Goal: Information Seeking & Learning: Compare options

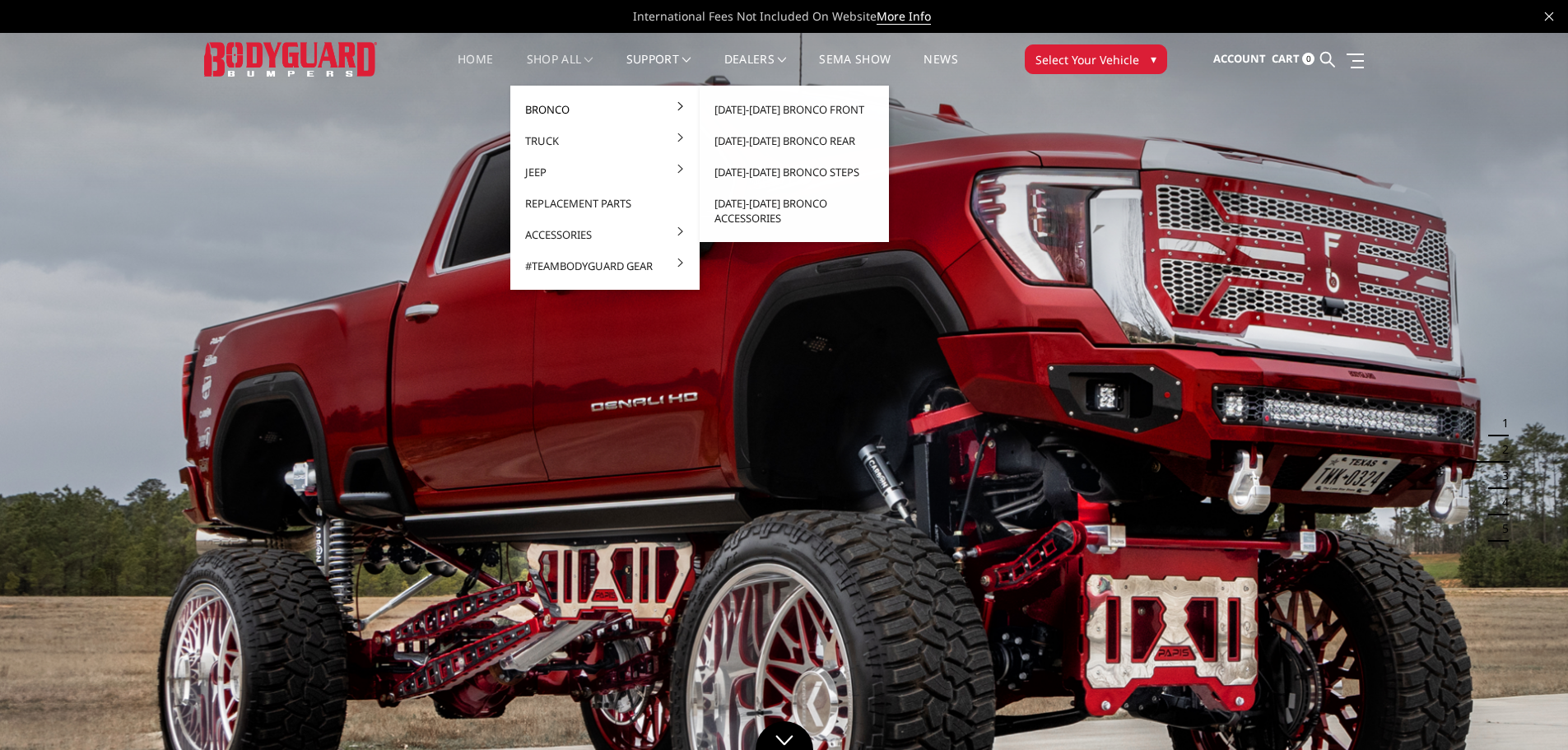
click at [574, 99] on link "Bronco" at bounding box center [605, 109] width 176 height 31
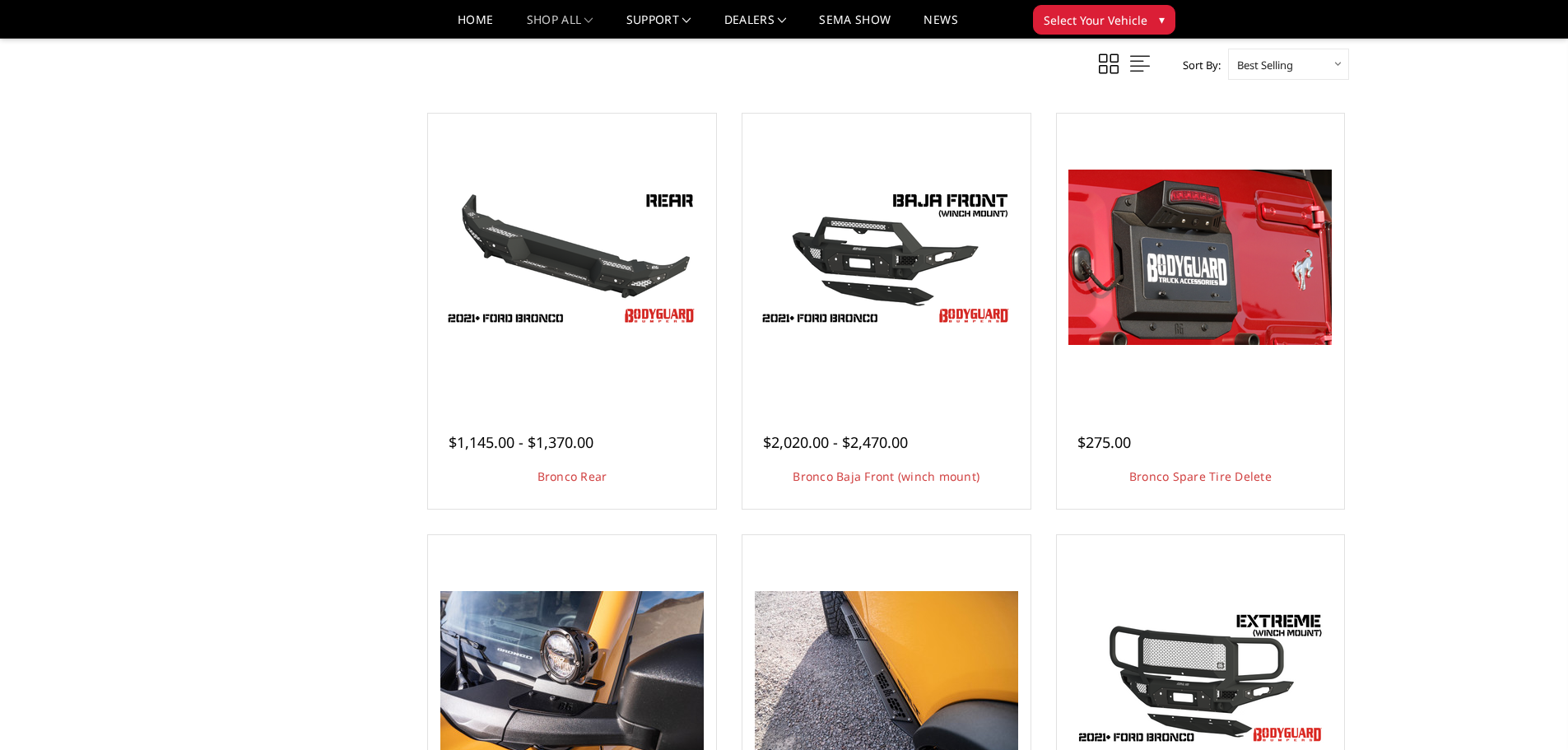
scroll to position [1200, 0]
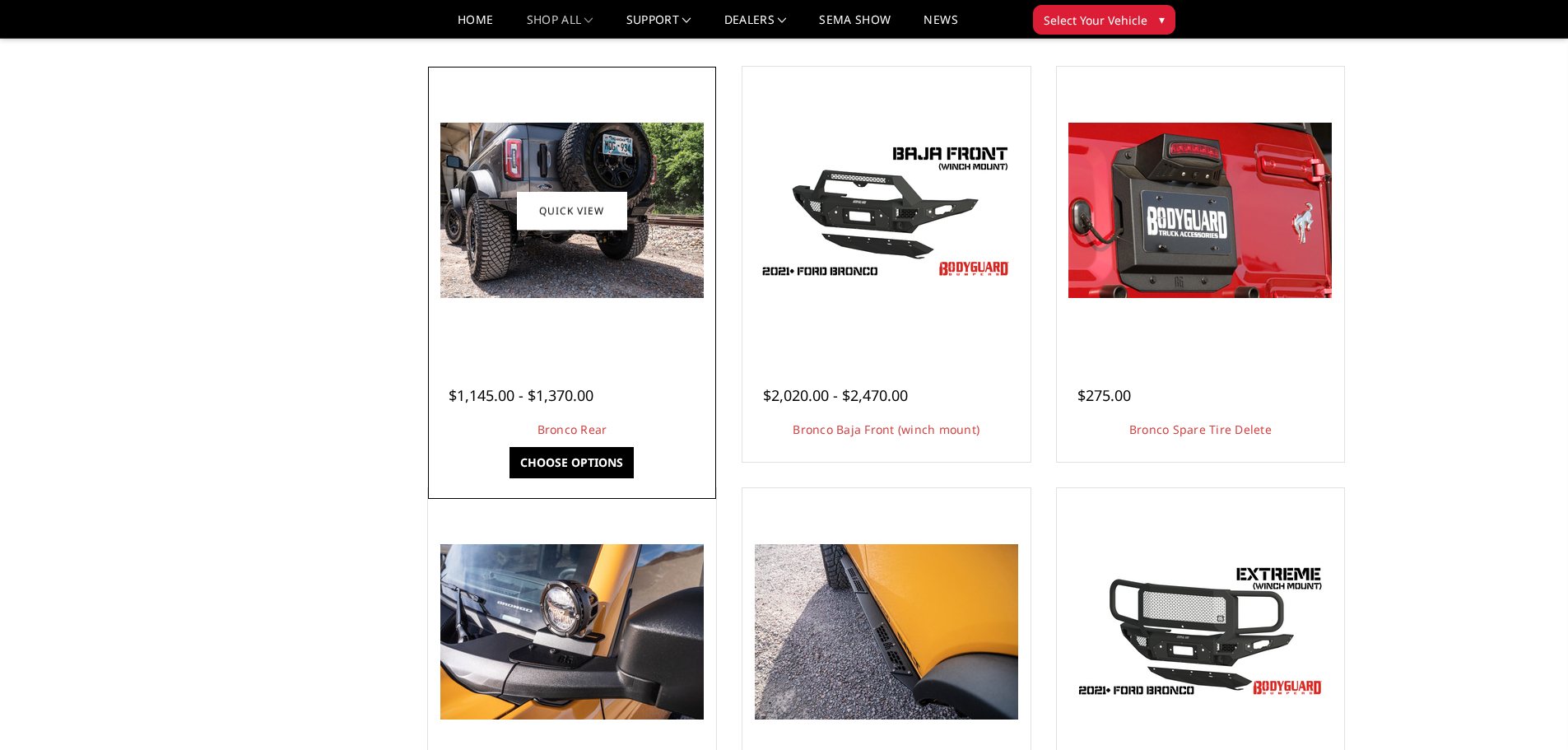
click at [549, 237] on img at bounding box center [572, 210] width 264 height 175
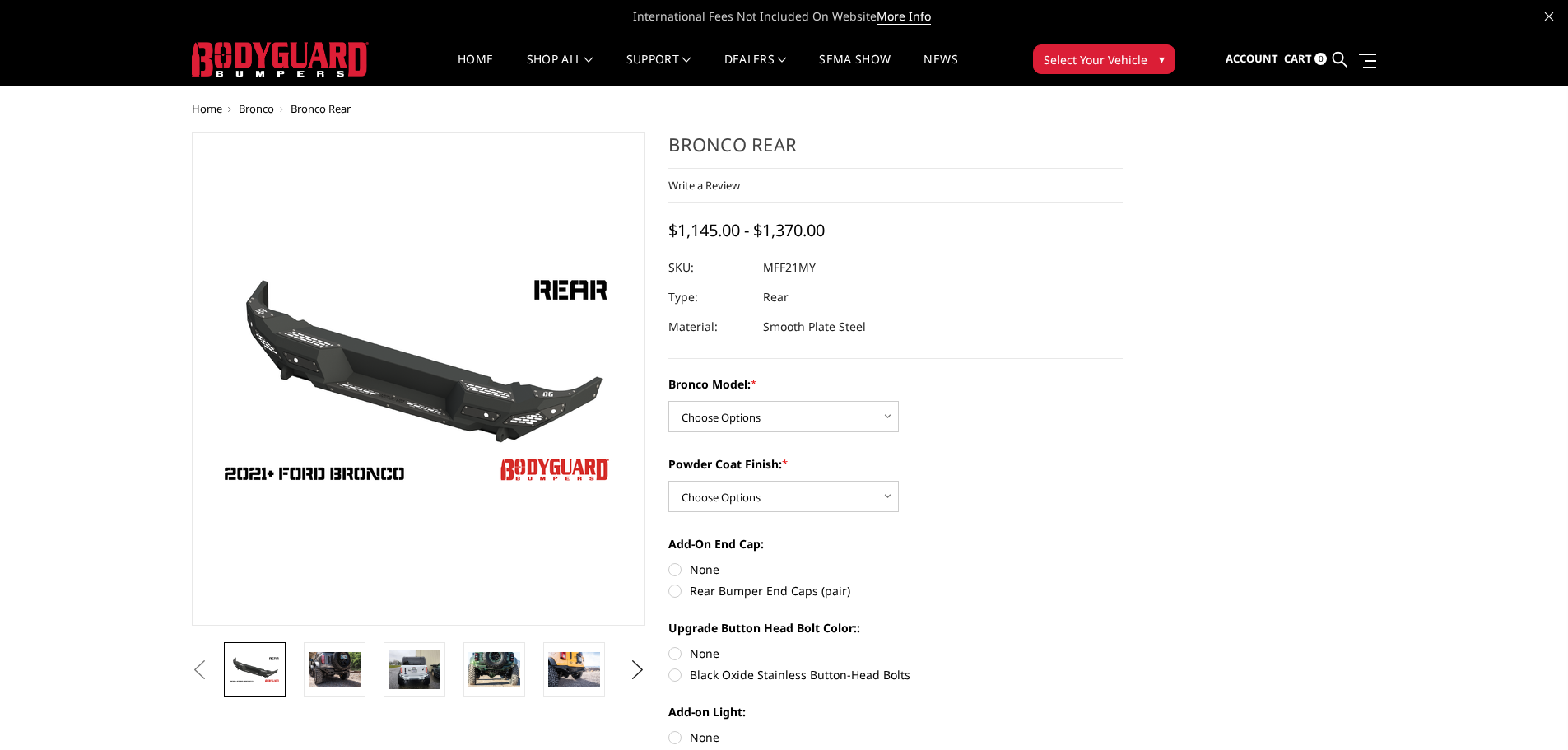
click at [769, 434] on div "Bronco Model: * Choose Options Base/Badlands/Wildtrak/etc. Raptor Powder Coat F…" at bounding box center [895, 569] width 455 height 389
click at [772, 425] on select "Choose Options Base/Badlands/Wildtrak/etc. Raptor" at bounding box center [784, 417] width 231 height 31
select select "4024"
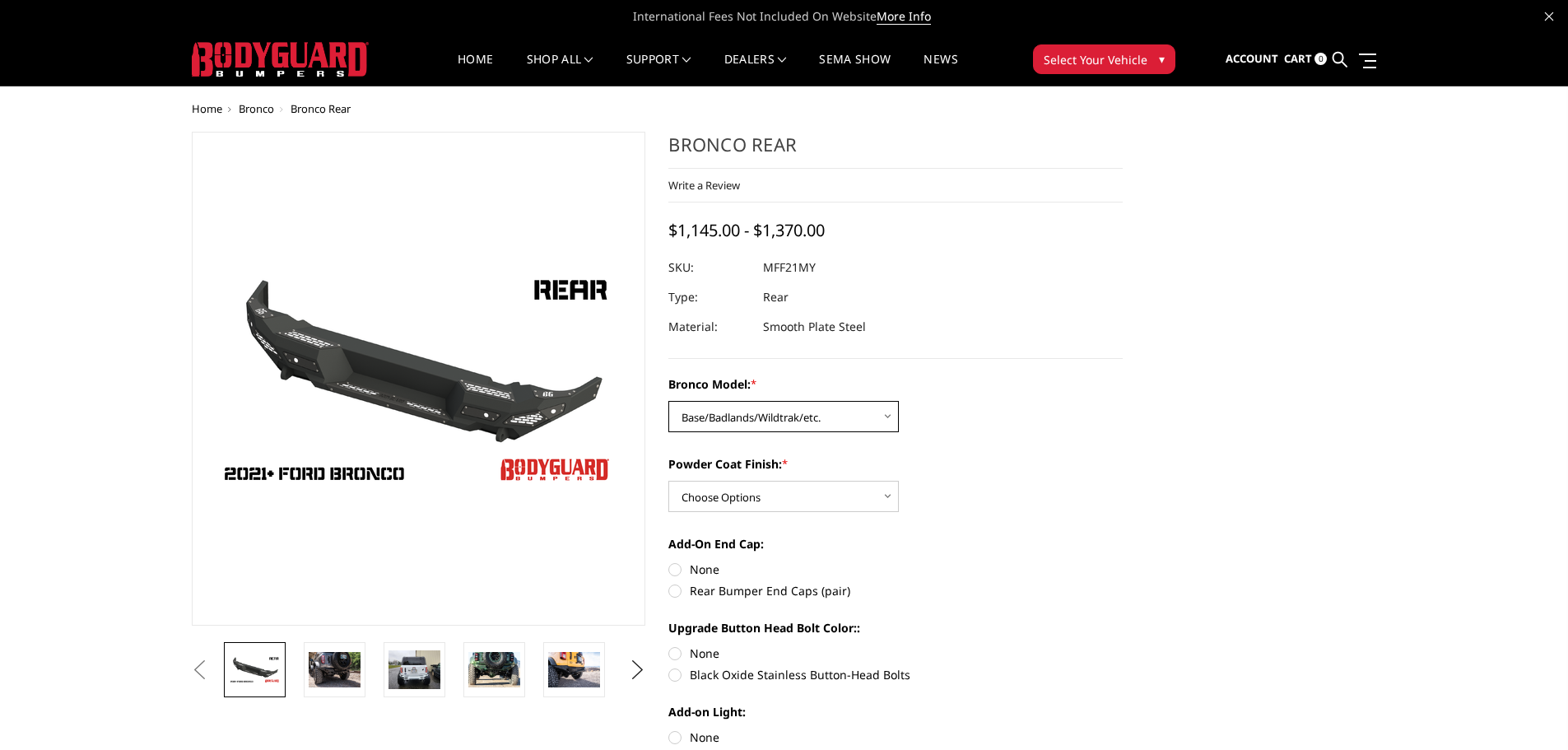
click at [668, 401] on select "Choose Options Base/Badlands/Wildtrak/etc. Raptor" at bounding box center [784, 417] width 231 height 31
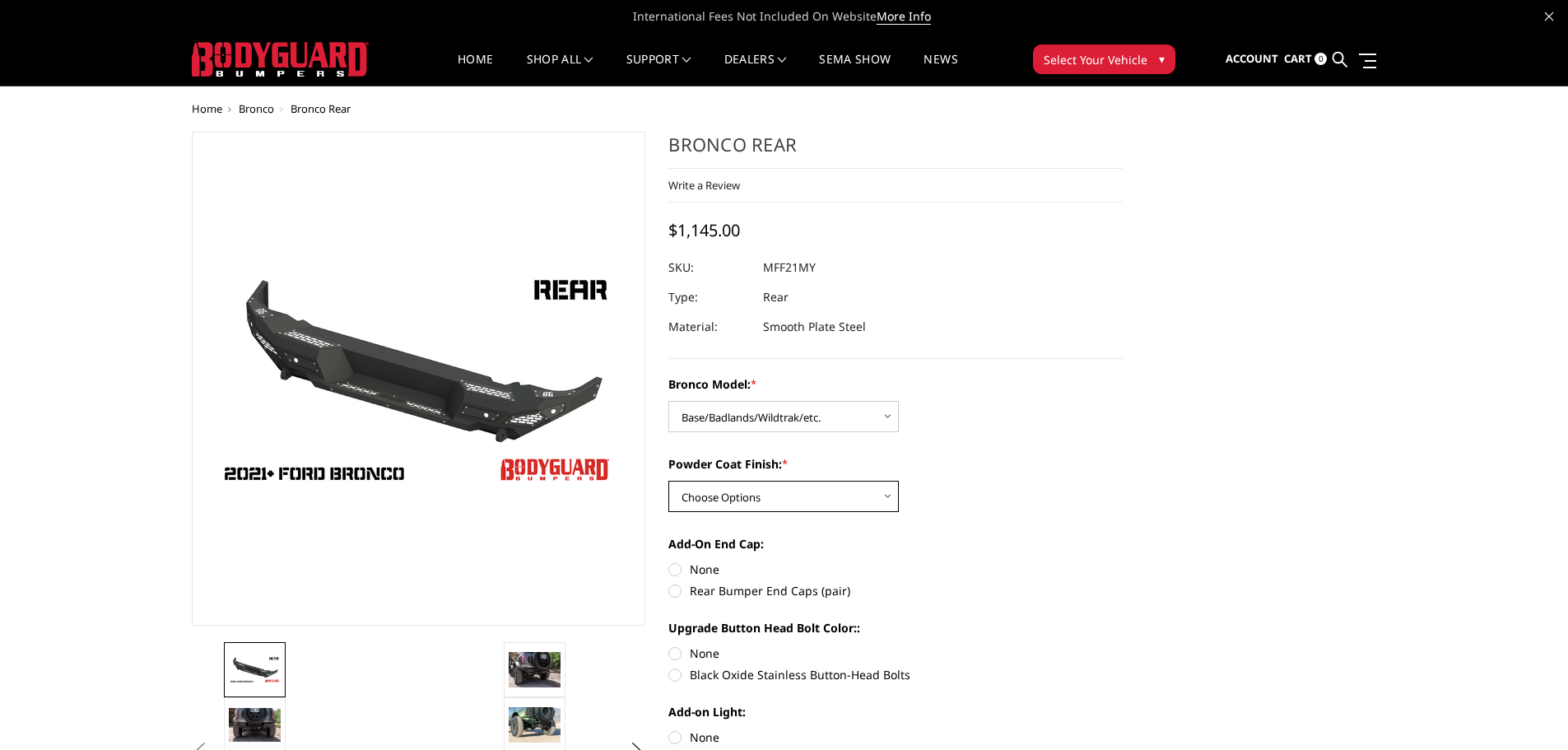
click at [803, 486] on select "Choose Options Bare Metal Textured Black Powder Coat" at bounding box center [784, 496] width 231 height 31
select select "4026"
click at [668, 481] on select "Choose Options Bare Metal Textured Black Powder Coat" at bounding box center [784, 496] width 231 height 31
click at [1134, 349] on section "Bronco Rear Write a Review Write a Review × Bronco Rear Rating * Select Rating …" at bounding box center [895, 488] width 477 height 714
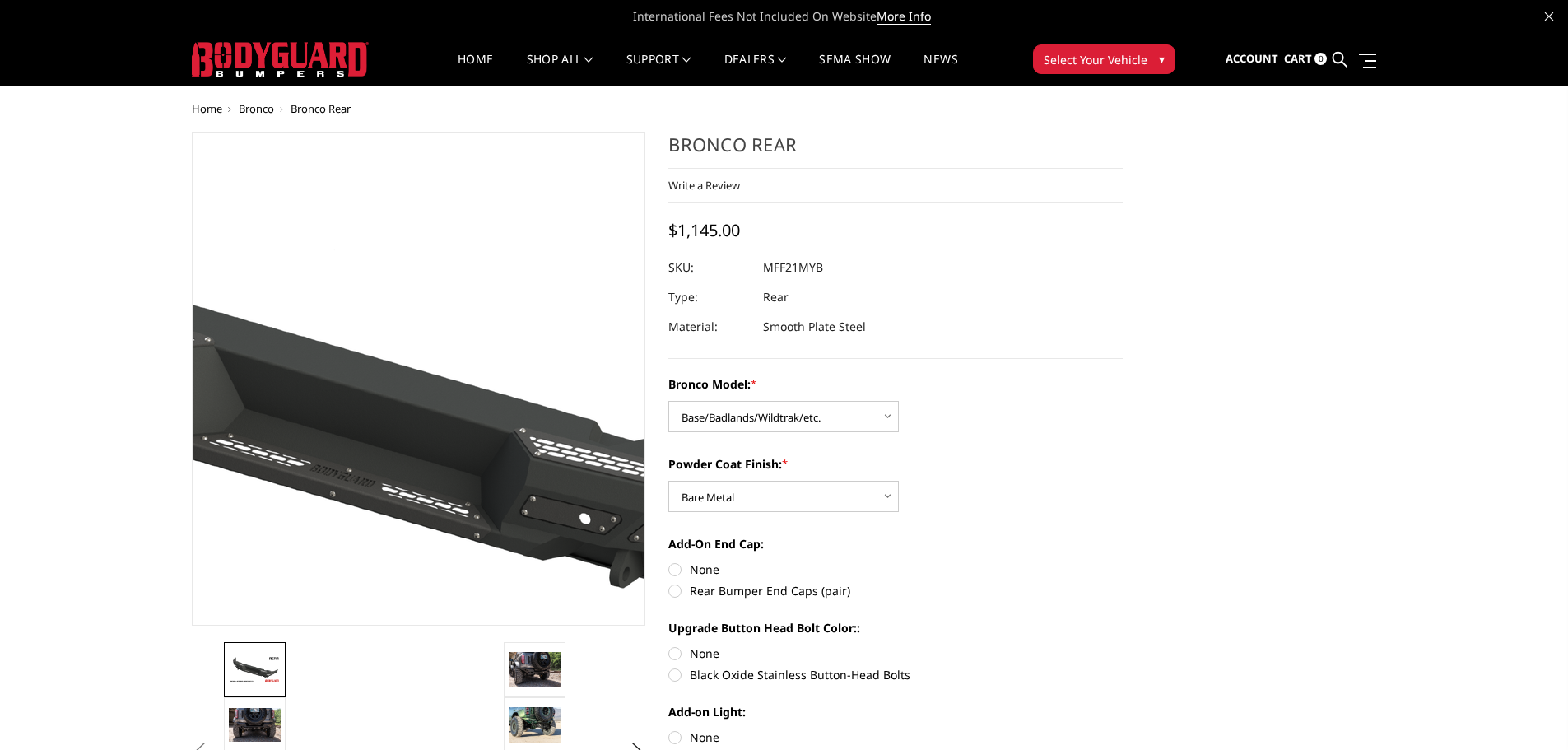
click at [426, 142] on img at bounding box center [410, 426] width 1053 height 593
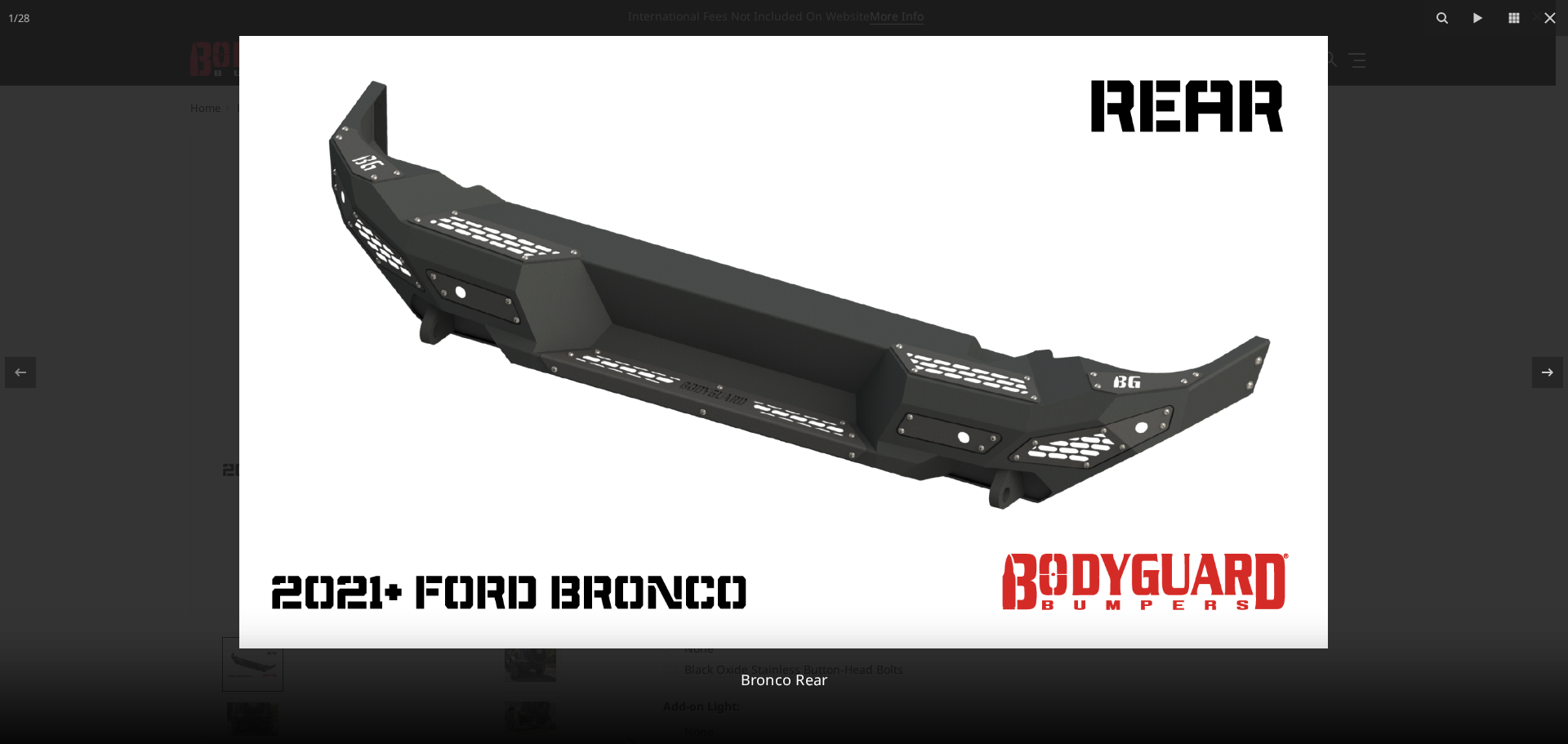
click at [463, 26] on div at bounding box center [784, 372] width 1568 height 744
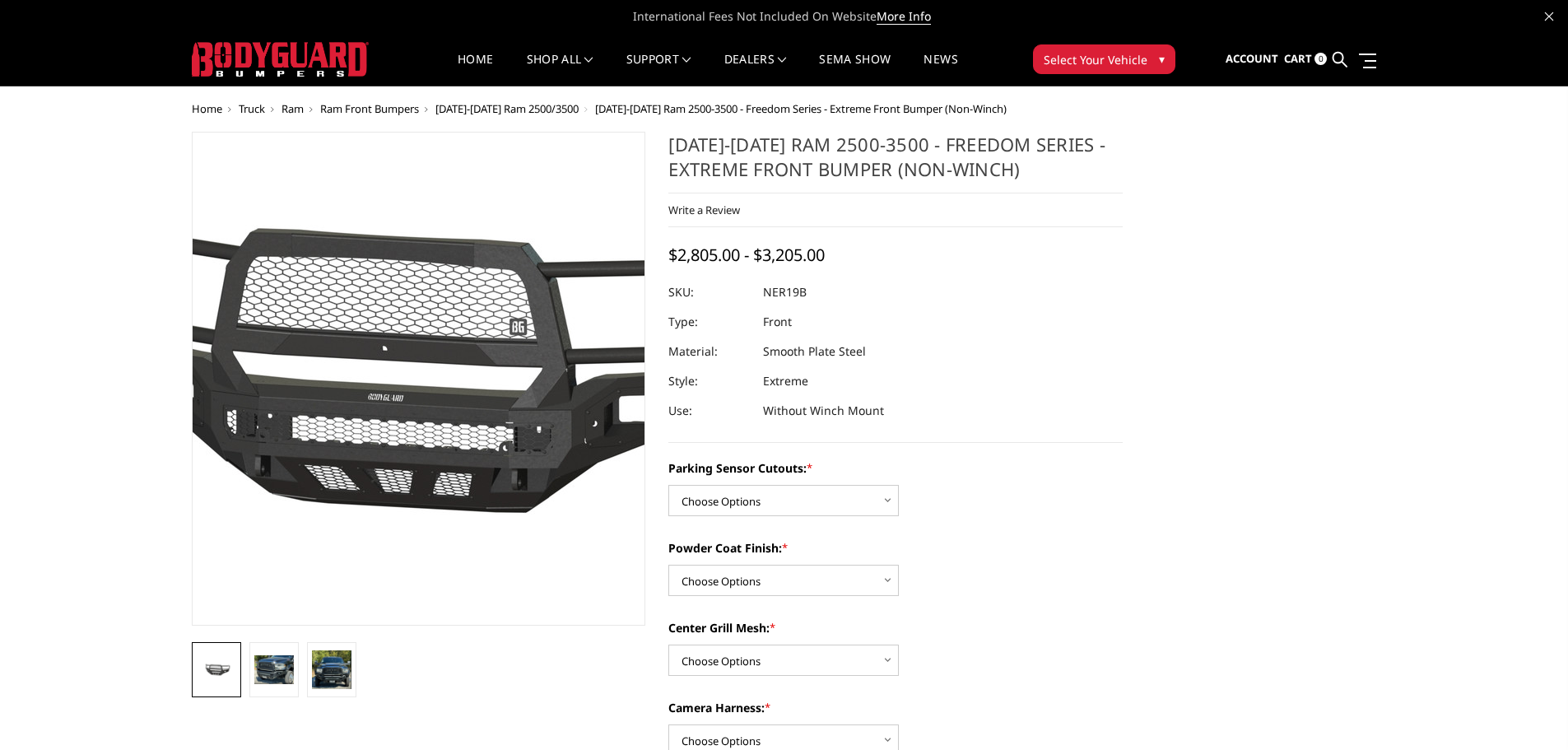
drag, startPoint x: 425, startPoint y: 375, endPoint x: 965, endPoint y: 307, distance: 544.3
click at [965, 307] on div at bounding box center [895, 292] width 455 height 29
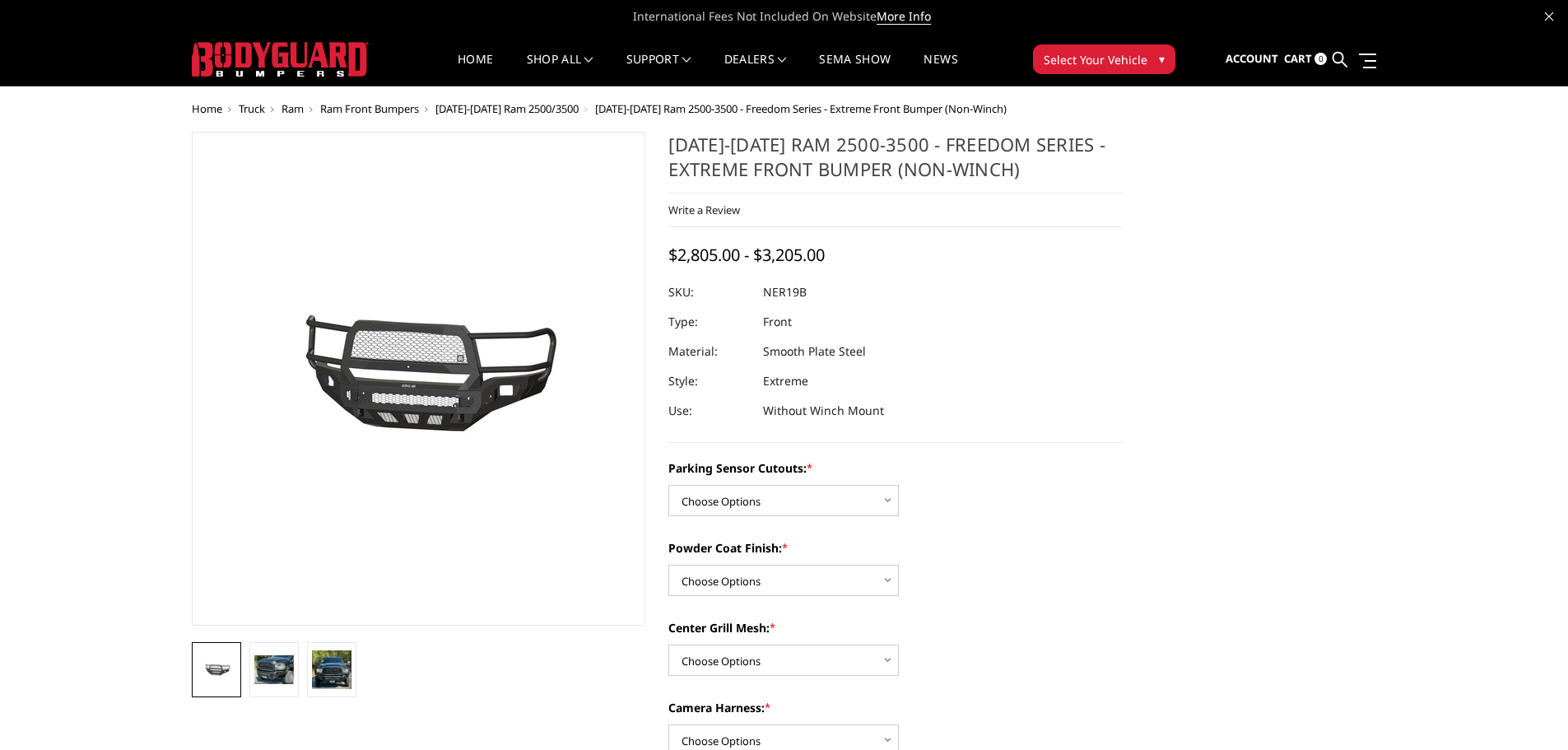
click at [801, 472] on label "Parking Sensor Cutouts: *" at bounding box center [895, 468] width 455 height 17
click at [791, 492] on select "Choose Options No - Without Parking Sensor Cutouts Yes - With Parking Sensor Cu…" at bounding box center [784, 501] width 231 height 31
click at [668, 485] on select "Choose Options No - Without Parking Sensor Cutouts Yes - With Parking Sensor Cu…" at bounding box center [784, 501] width 231 height 31
click at [764, 498] on select "Choose Options No - Without Parking Sensor Cutouts Yes - With Parking Sensor Cu…" at bounding box center [784, 501] width 231 height 31
select select "2701"
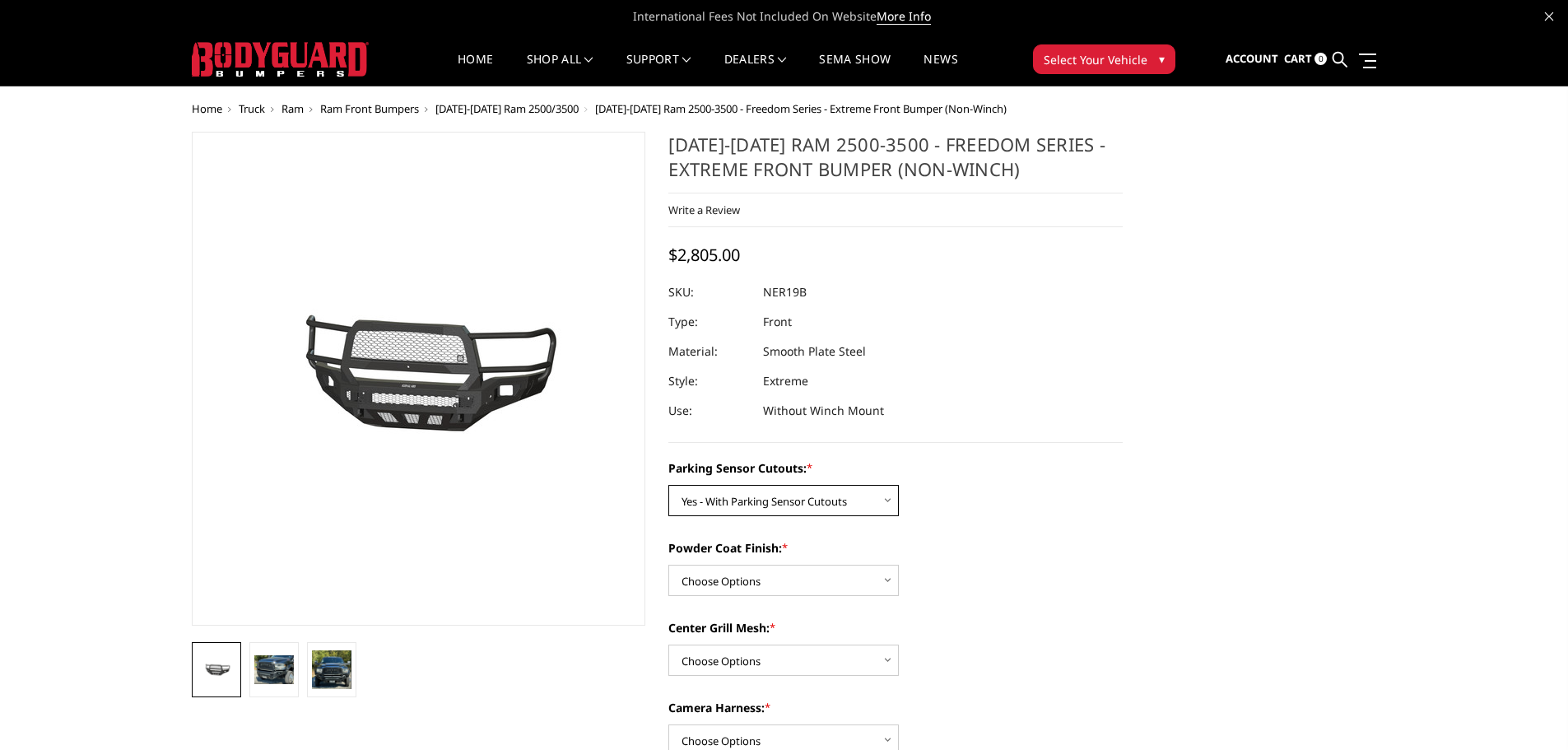
click at [668, 485] on select "Choose Options No - Without Parking Sensor Cutouts Yes - With Parking Sensor Cu…" at bounding box center [784, 501] width 231 height 31
click at [768, 584] on select "Choose Options Bare Metal Texture Black Powder Coat" at bounding box center [784, 580] width 231 height 31
select select "2702"
click at [668, 565] on select "Choose Options Bare Metal Texture Black Powder Coat" at bounding box center [784, 580] width 231 height 31
click at [757, 662] on select "Choose Options With Center Grill Mesh Without Center Grill Mesh" at bounding box center [784, 660] width 231 height 31
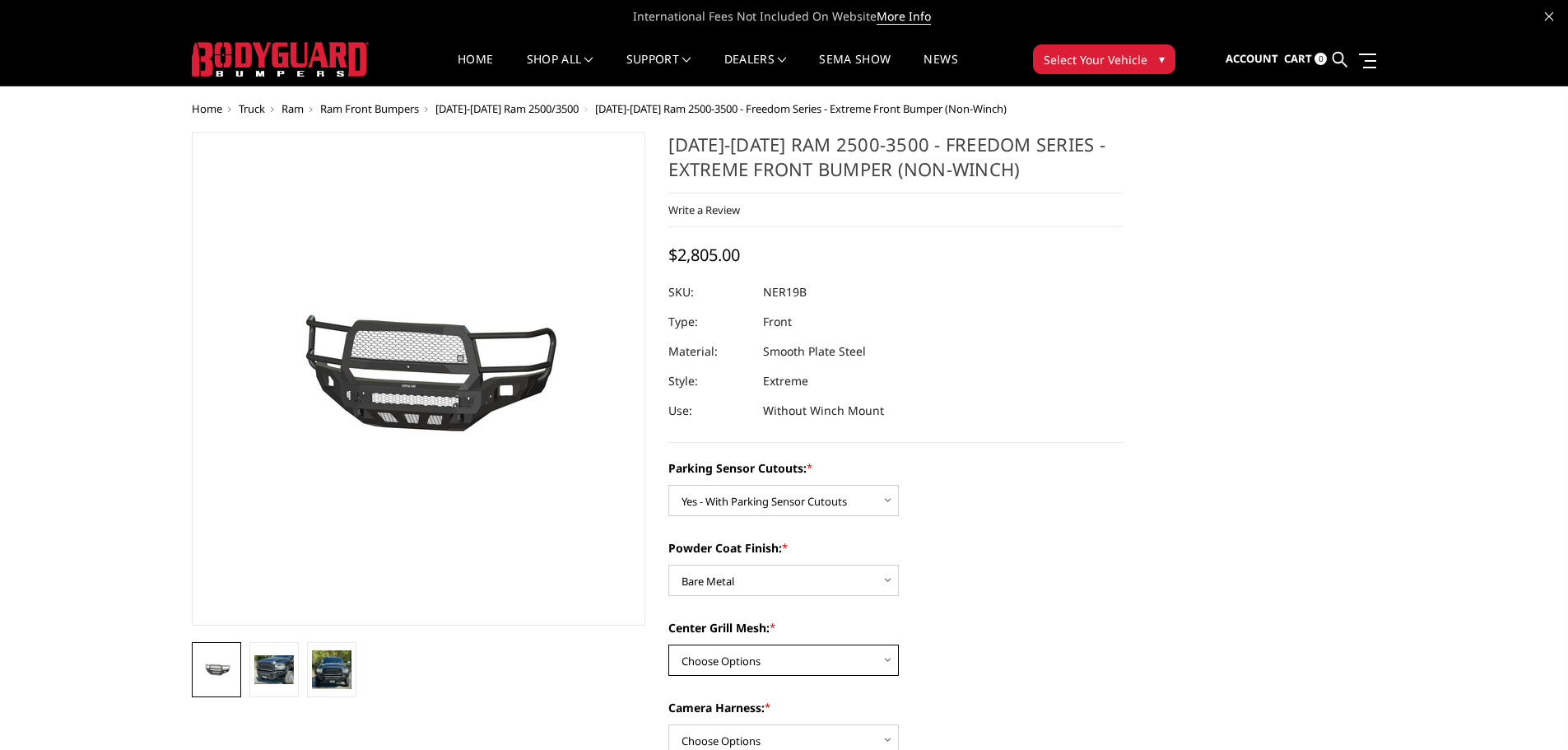
select select "2704"
click at [668, 645] on select "Choose Options With Center Grill Mesh Without Center Grill Mesh" at bounding box center [784, 660] width 231 height 31
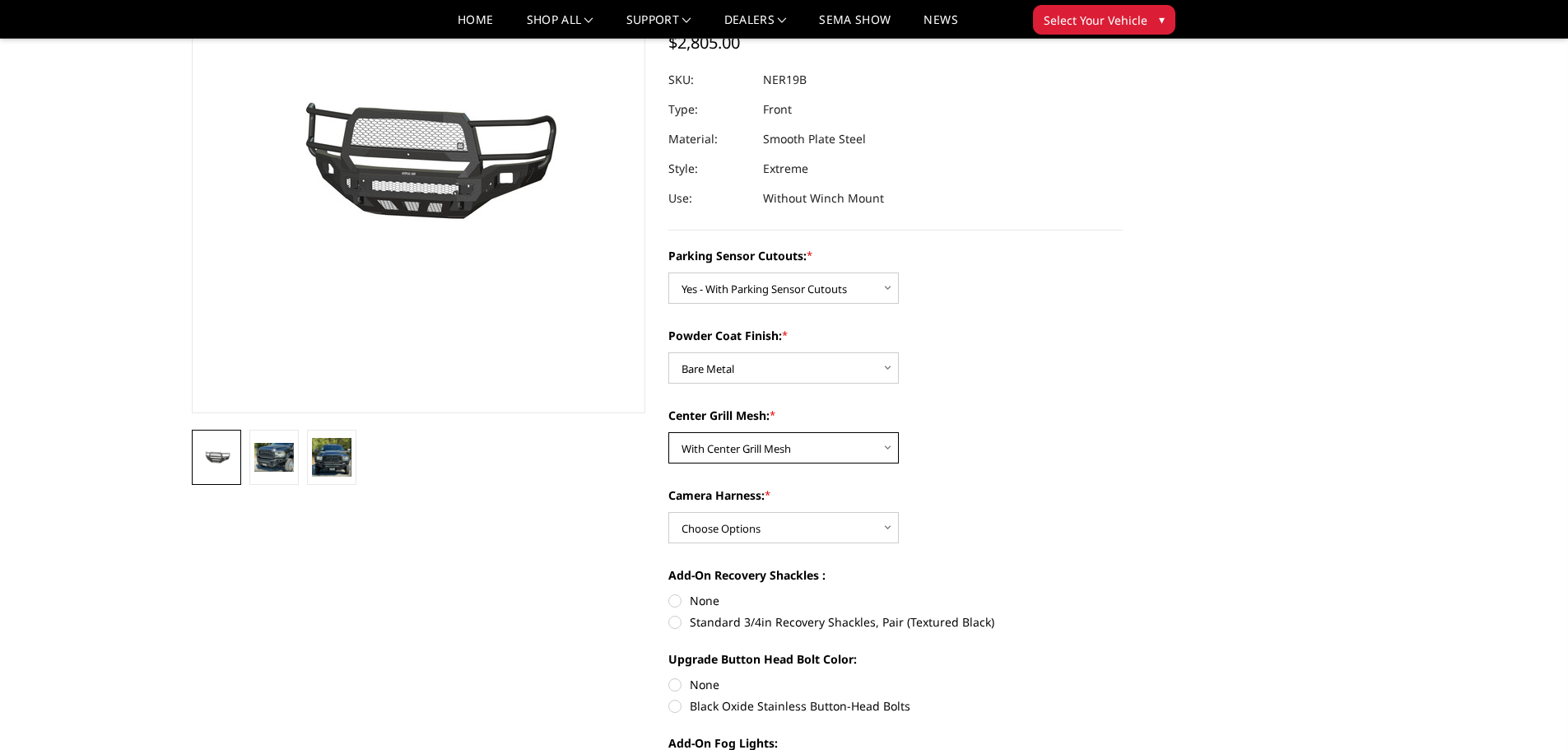
scroll to position [164, 0]
click at [773, 535] on select "Choose Options WITH Camera Harness WITHOUT Camera Harness" at bounding box center [784, 527] width 231 height 31
click at [668, 511] on select "Choose Options WITH Camera Harness WITHOUT Camera Harness" at bounding box center [784, 527] width 231 height 31
click at [778, 530] on select "Choose Options WITH Camera Harness WITHOUT Camera Harness" at bounding box center [784, 527] width 231 height 31
select select "2707"
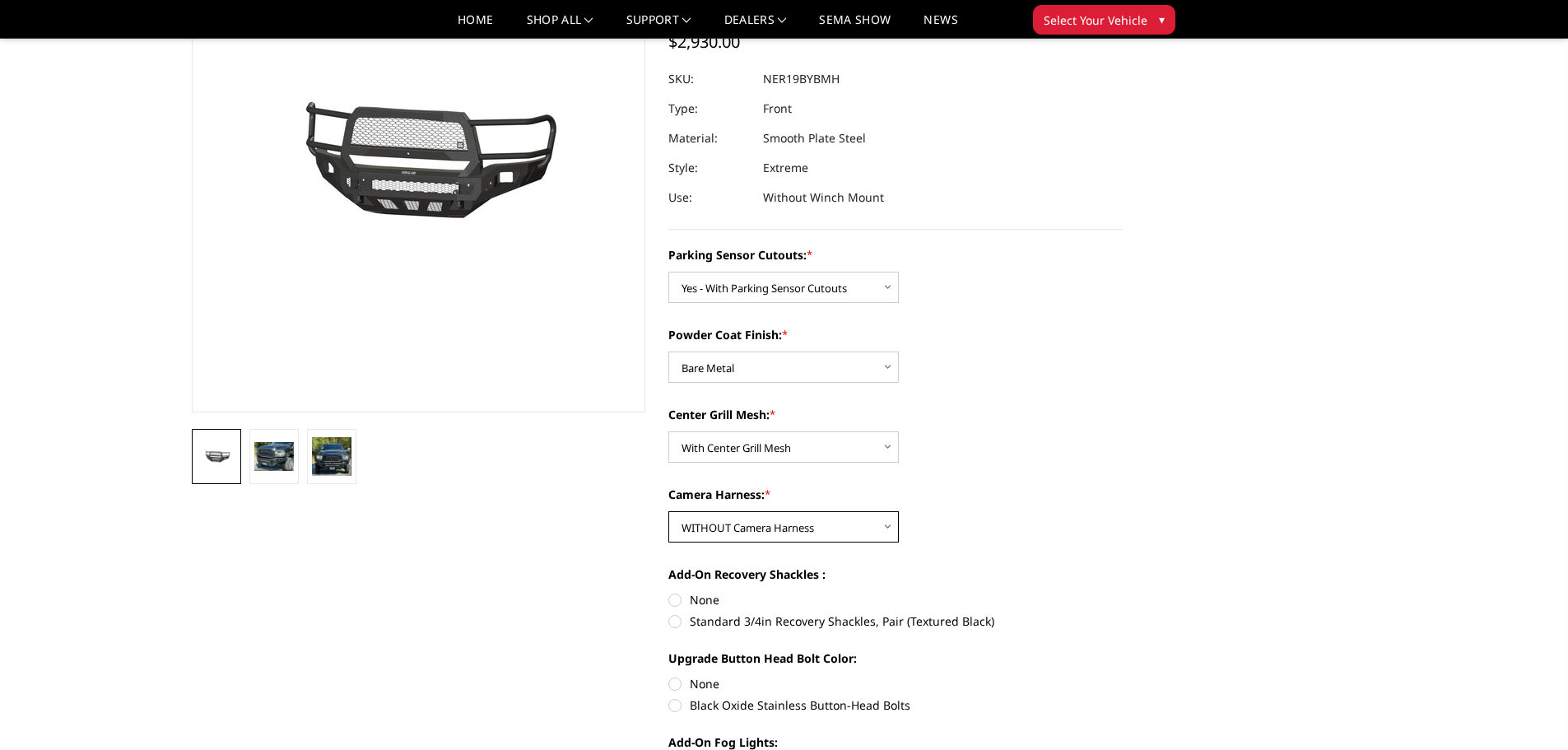
click at [668, 511] on select "Choose Options WITH Camera Harness WITHOUT Camera Harness" at bounding box center [784, 527] width 231 height 31
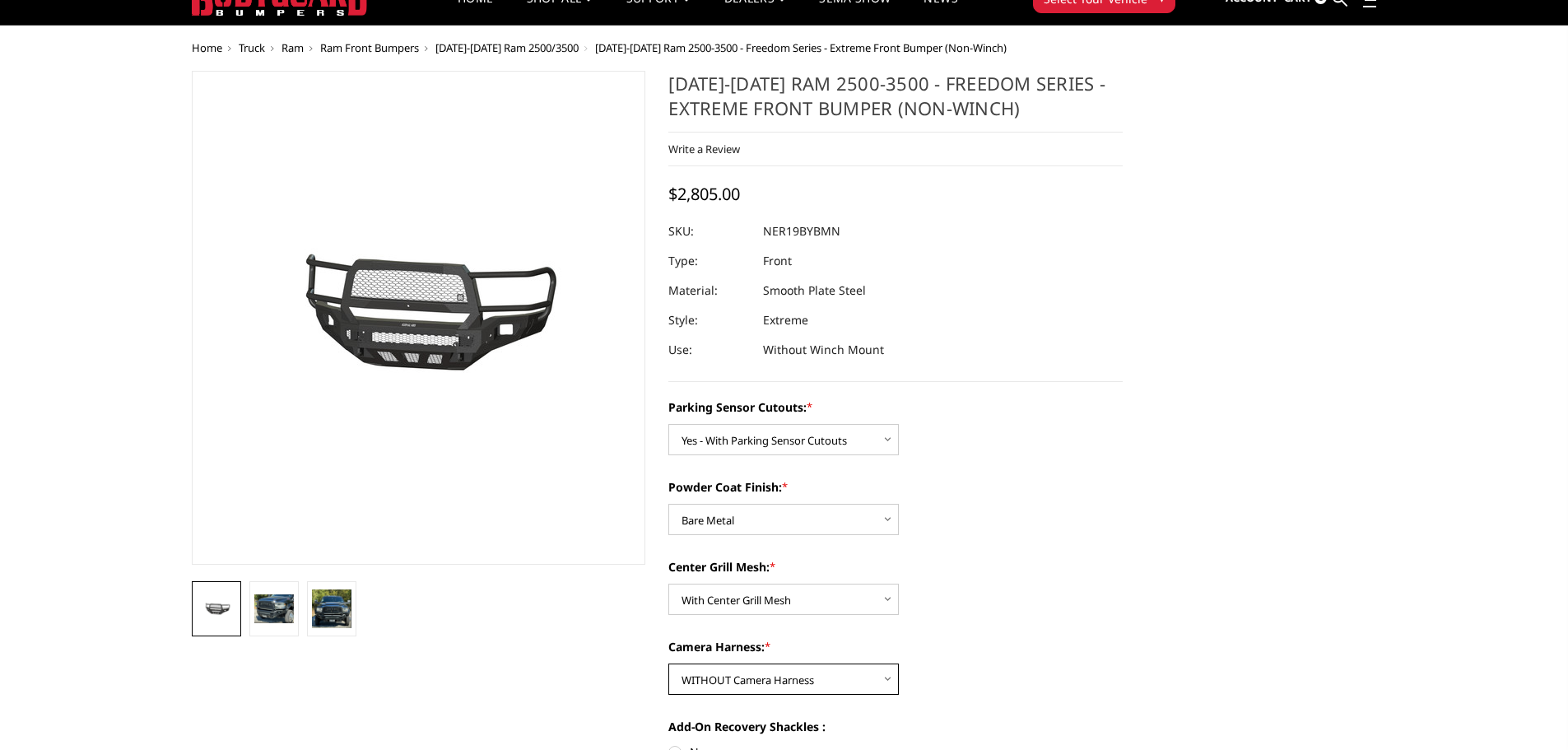
scroll to position [0, 0]
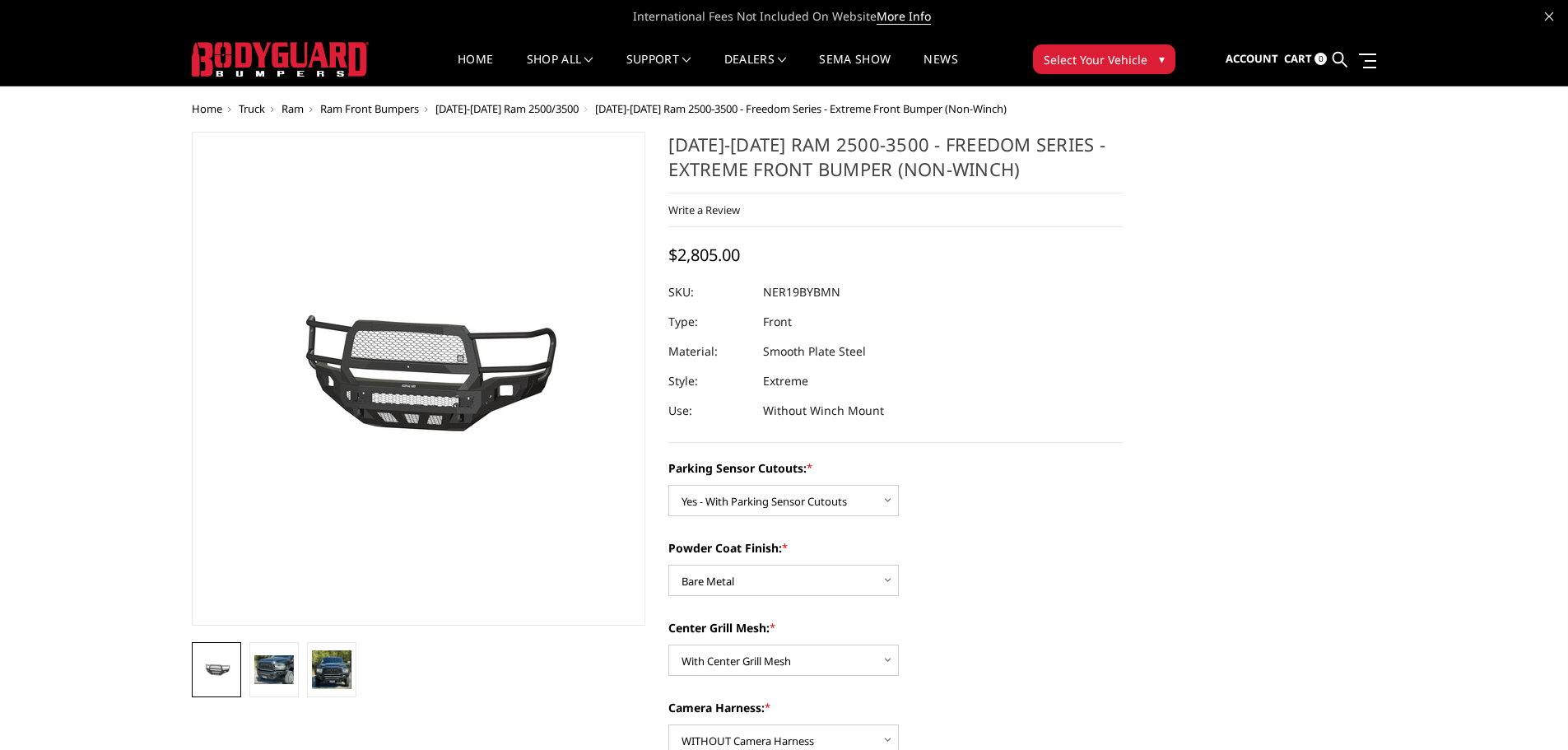
click at [351, 67] on img at bounding box center [281, 59] width 177 height 35
